Goal: Task Accomplishment & Management: Use online tool/utility

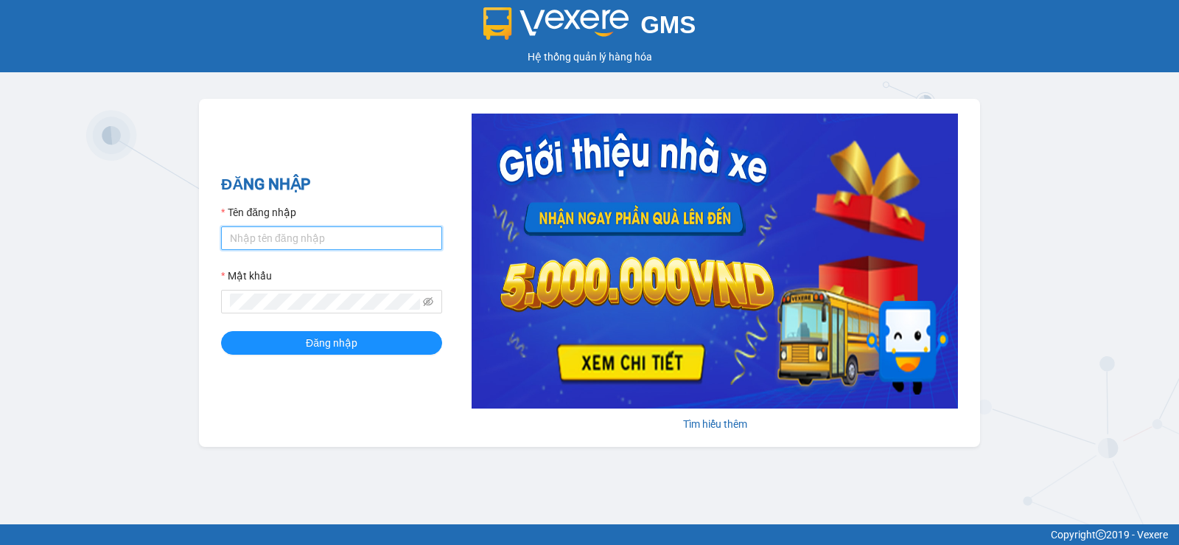
type input "vinh.nhuquynh"
click at [301, 330] on form "Tên đăng nhập vinh.nhuquynh Mật khẩu Đăng nhập" at bounding box center [331, 279] width 221 height 150
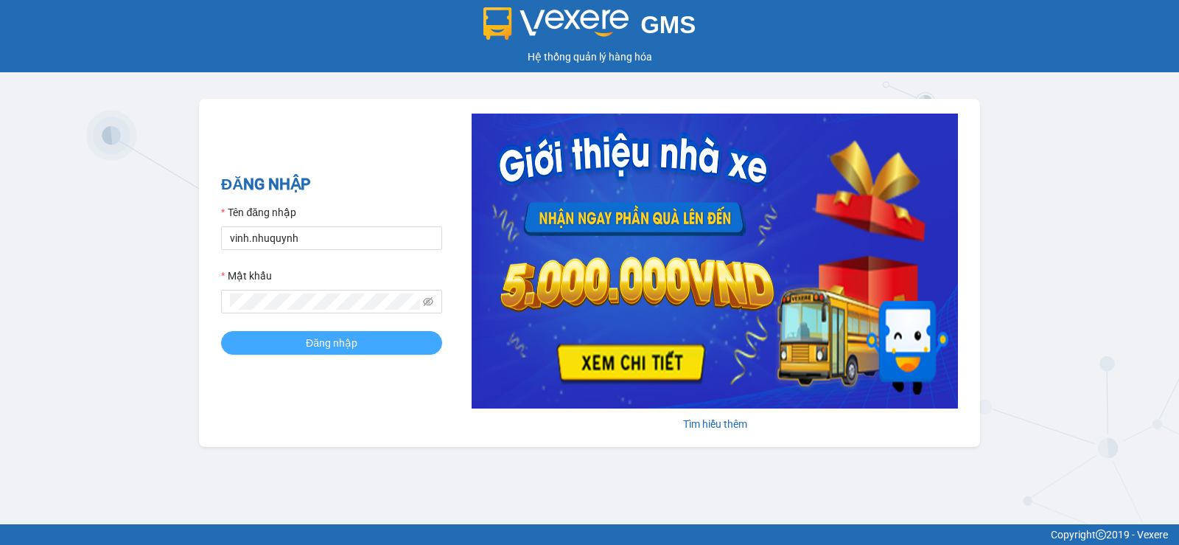
drag, startPoint x: 321, startPoint y: 335, endPoint x: 29, endPoint y: 397, distance: 298.4
click at [321, 335] on span "Đăng nhập" at bounding box center [332, 343] width 52 height 16
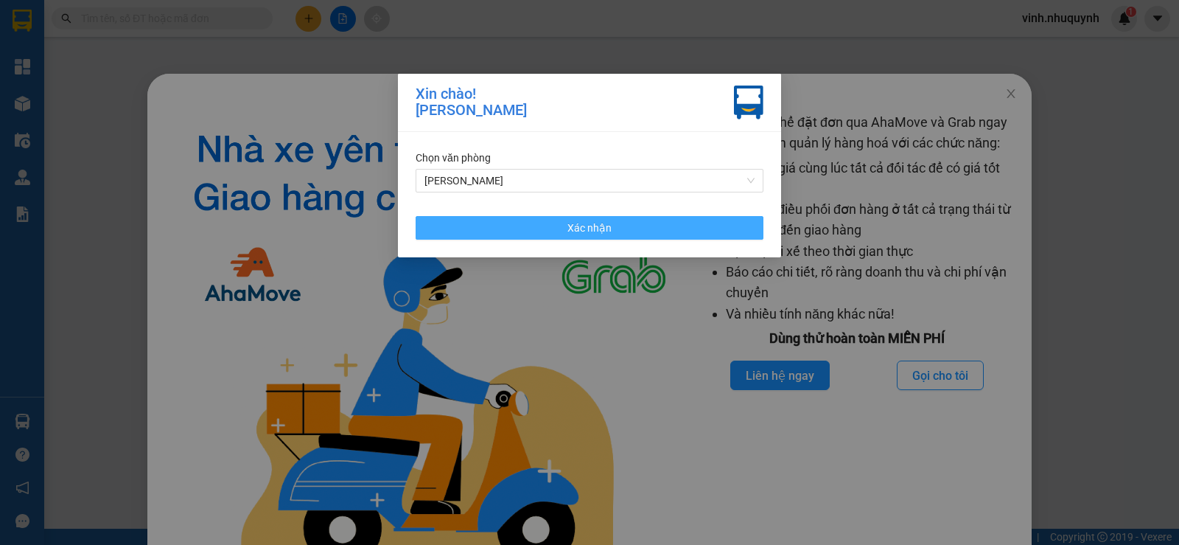
click at [620, 223] on button "Xác nhận" at bounding box center [590, 228] width 348 height 24
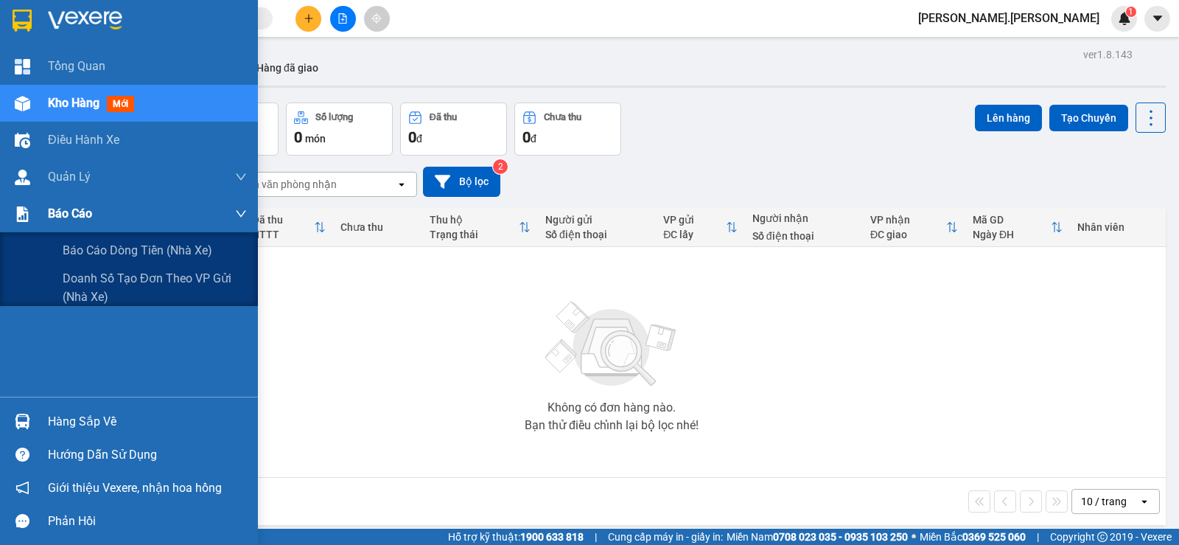
click at [66, 217] on span "Báo cáo" at bounding box center [70, 213] width 44 height 18
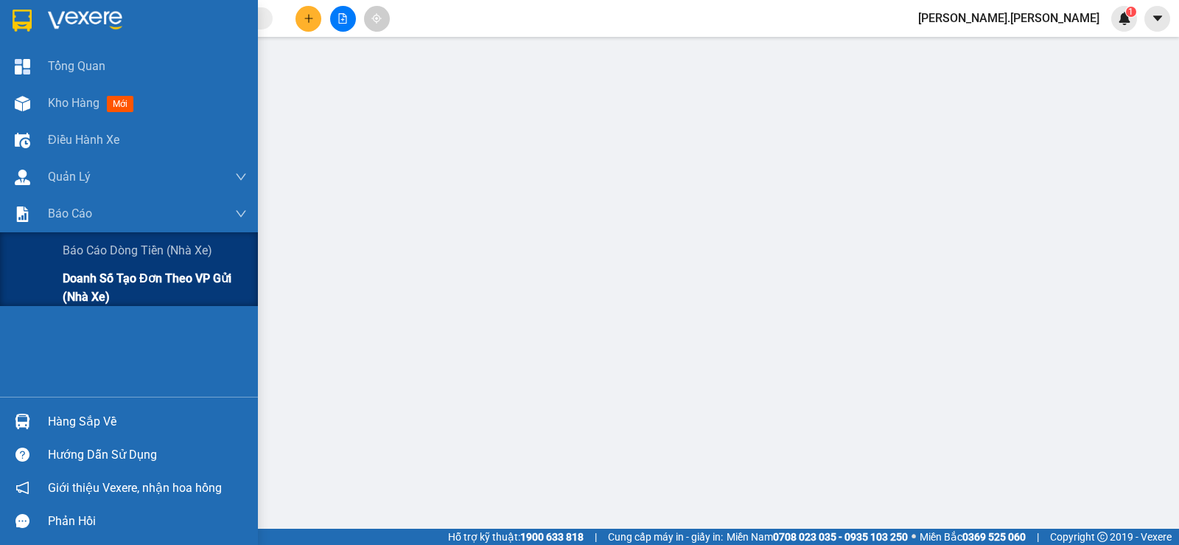
click at [108, 279] on span "Doanh số tạo đơn theo VP gửi (nhà xe)" at bounding box center [155, 287] width 184 height 37
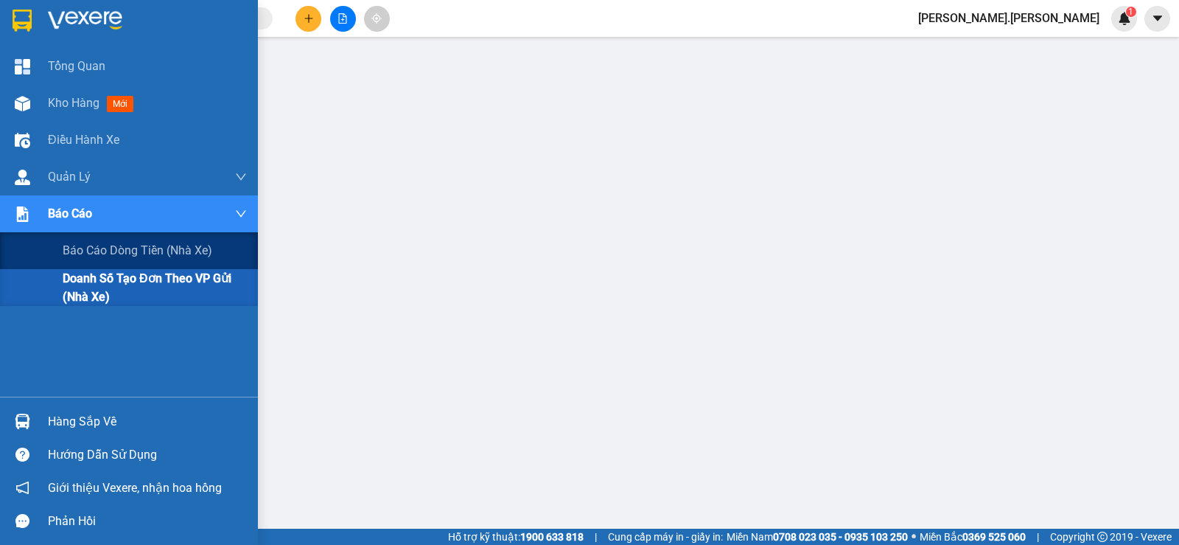
drag, startPoint x: 98, startPoint y: 279, endPoint x: 0, endPoint y: 343, distance: 117.1
click at [98, 280] on span "Doanh số tạo đơn theo VP gửi (nhà xe)" at bounding box center [155, 287] width 184 height 37
